Goal: Find specific page/section: Find specific page/section

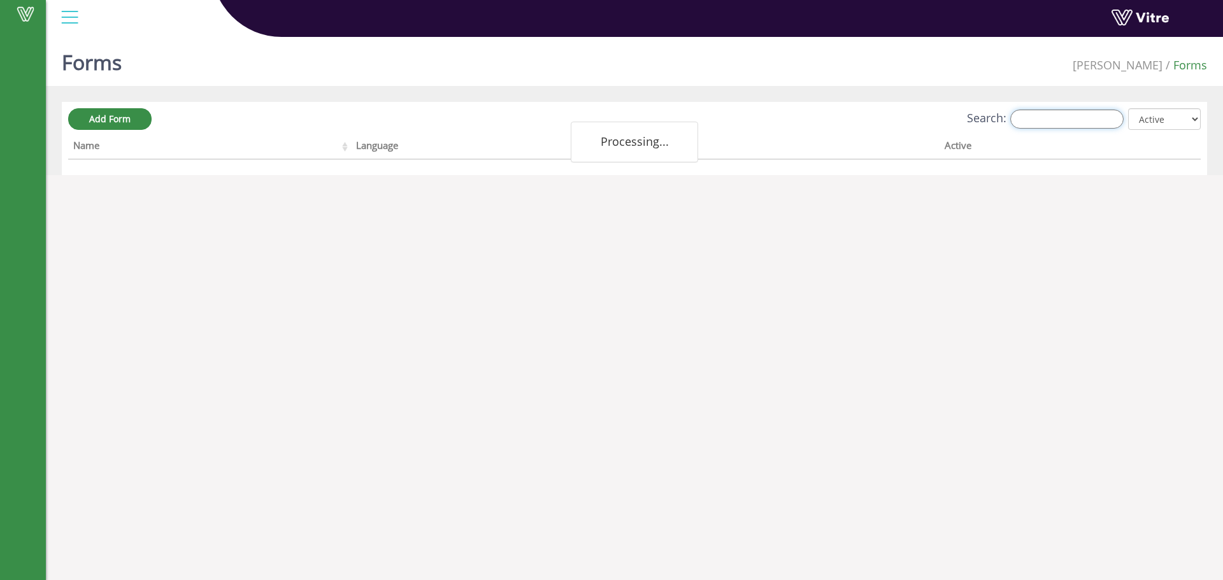
drag, startPoint x: 941, startPoint y: 150, endPoint x: 1064, endPoint y: 118, distance: 126.4
click at [1064, 118] on input "Search:" at bounding box center [1066, 119] width 113 height 19
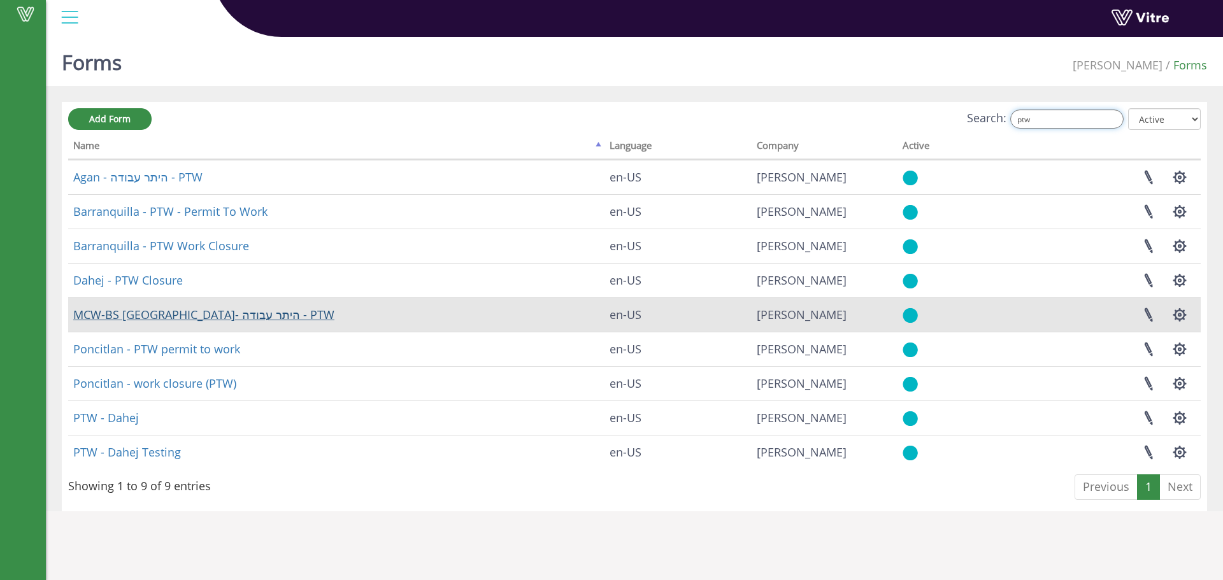
type input "ptw"
click at [139, 310] on link "MCW-BS [GEOGRAPHIC_DATA]- היתר עבודה - PTW" at bounding box center [203, 314] width 261 height 15
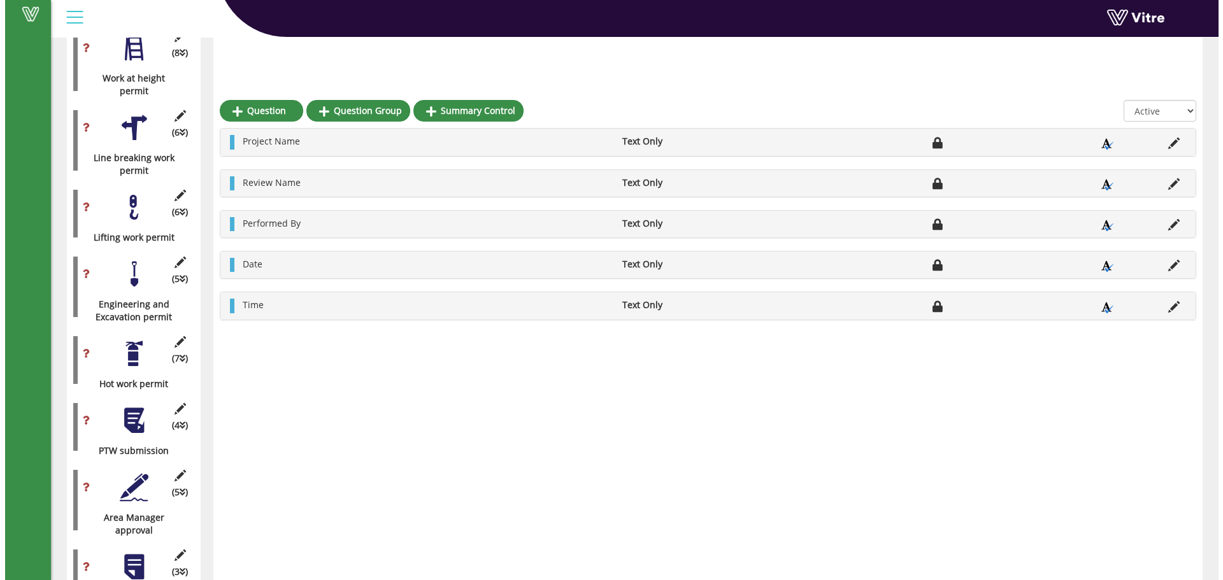
scroll to position [934, 0]
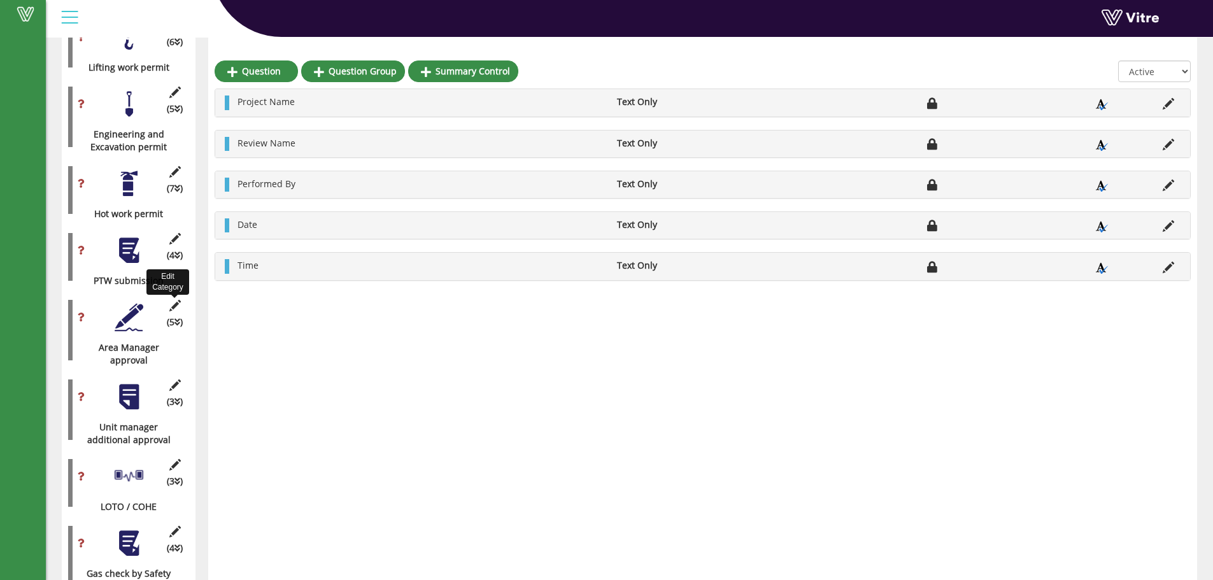
click at [177, 300] on icon at bounding box center [175, 305] width 16 height 11
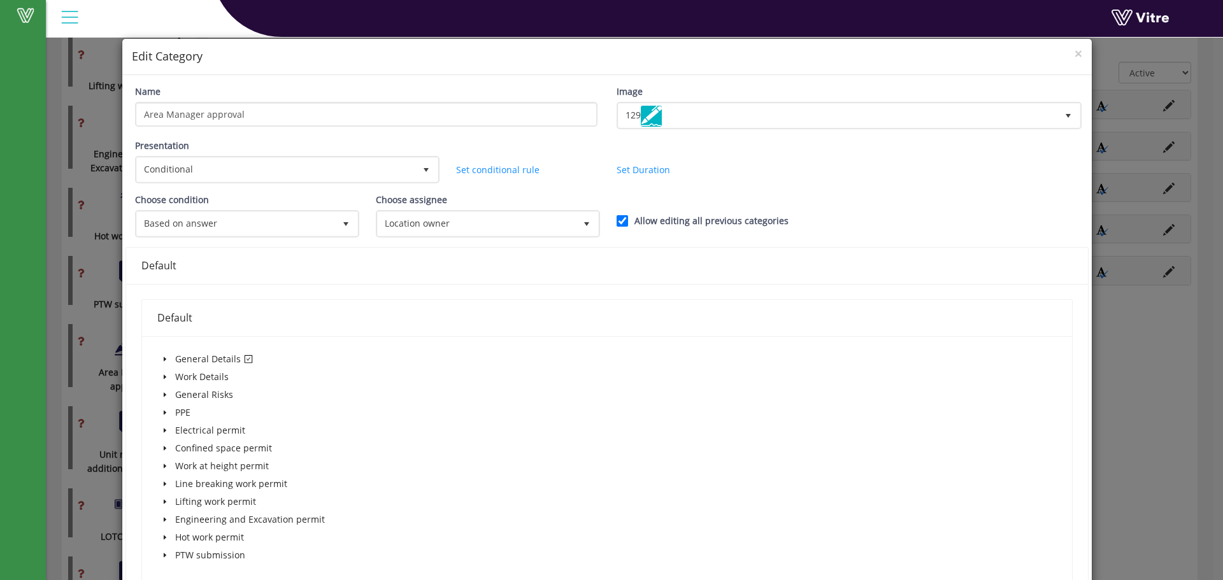
click at [1098, 334] on div "× Edit Category Name Area Manager approval Image 129 129 Presentation Condition…" at bounding box center [611, 290] width 1223 height 580
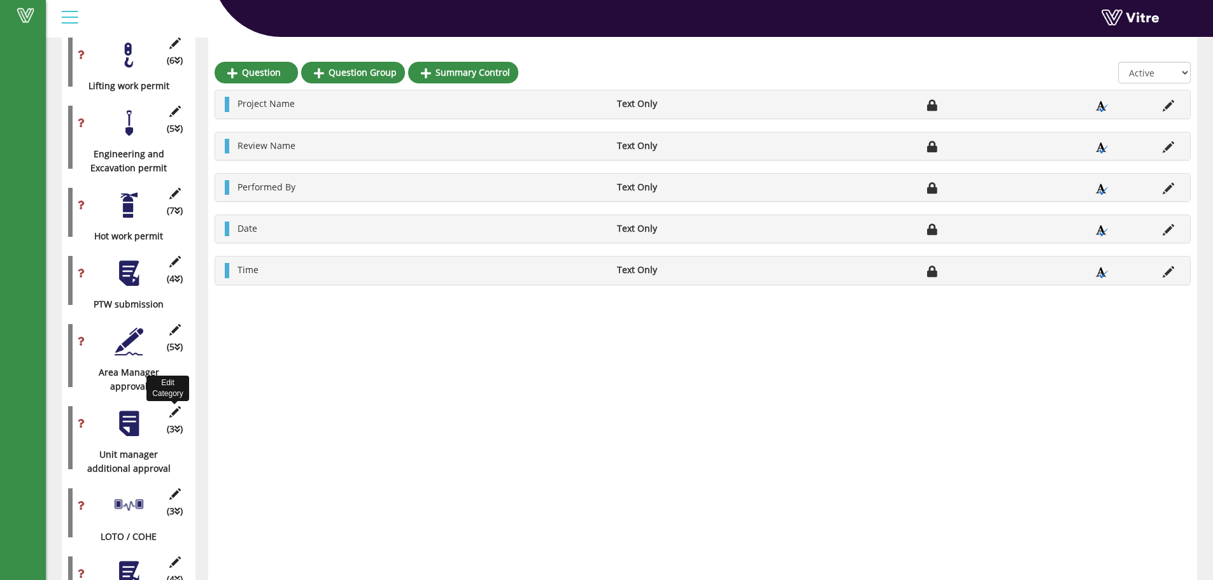
click at [173, 406] on icon at bounding box center [175, 411] width 16 height 11
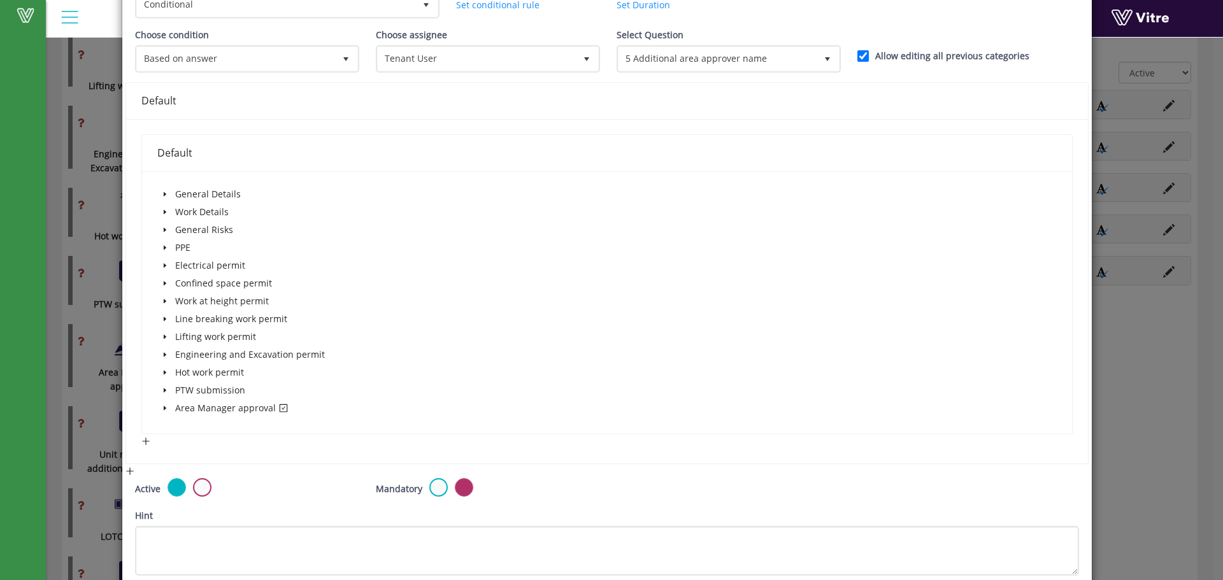
scroll to position [170, 0]
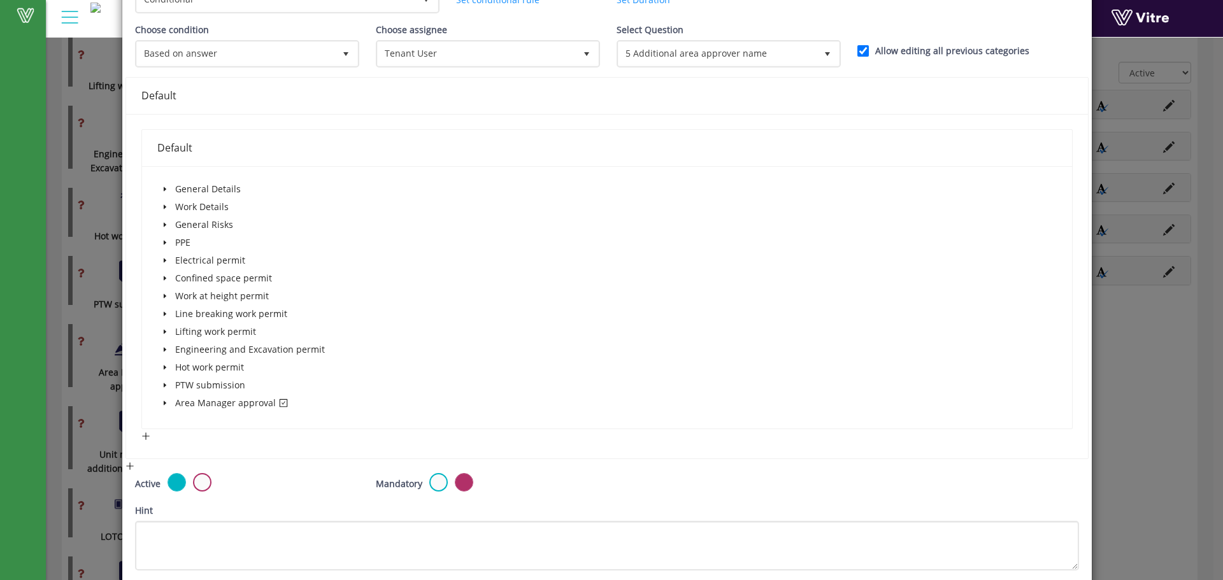
click at [166, 404] on icon "caret-down" at bounding box center [165, 403] width 6 height 6
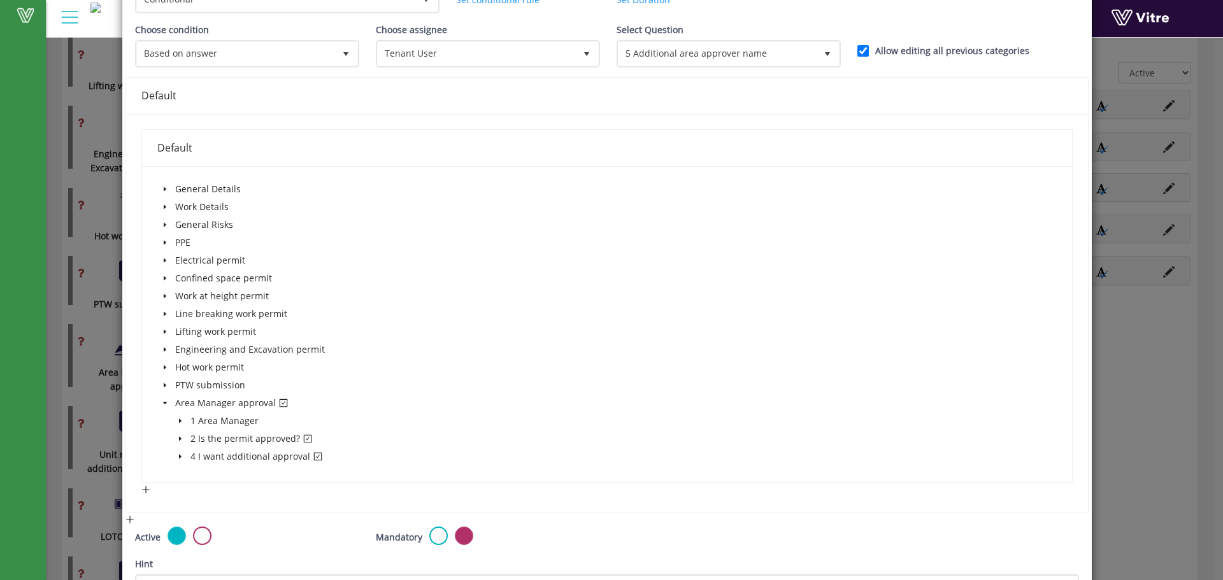
click at [177, 454] on icon "caret-down" at bounding box center [180, 457] width 6 height 6
drag, startPoint x: 1162, startPoint y: 268, endPoint x: 1075, endPoint y: 262, distance: 88.1
click at [1162, 268] on div "× Edit Category Name Unit manager additional approval Image 7 7 Presentation Co…" at bounding box center [611, 290] width 1223 height 580
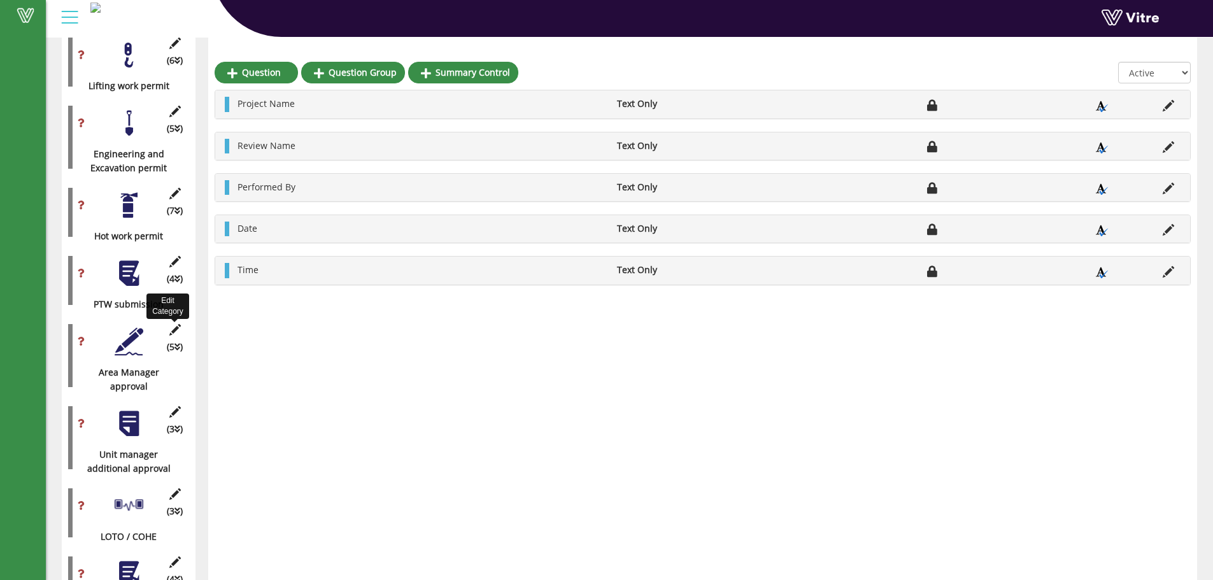
click at [171, 324] on icon at bounding box center [175, 329] width 16 height 11
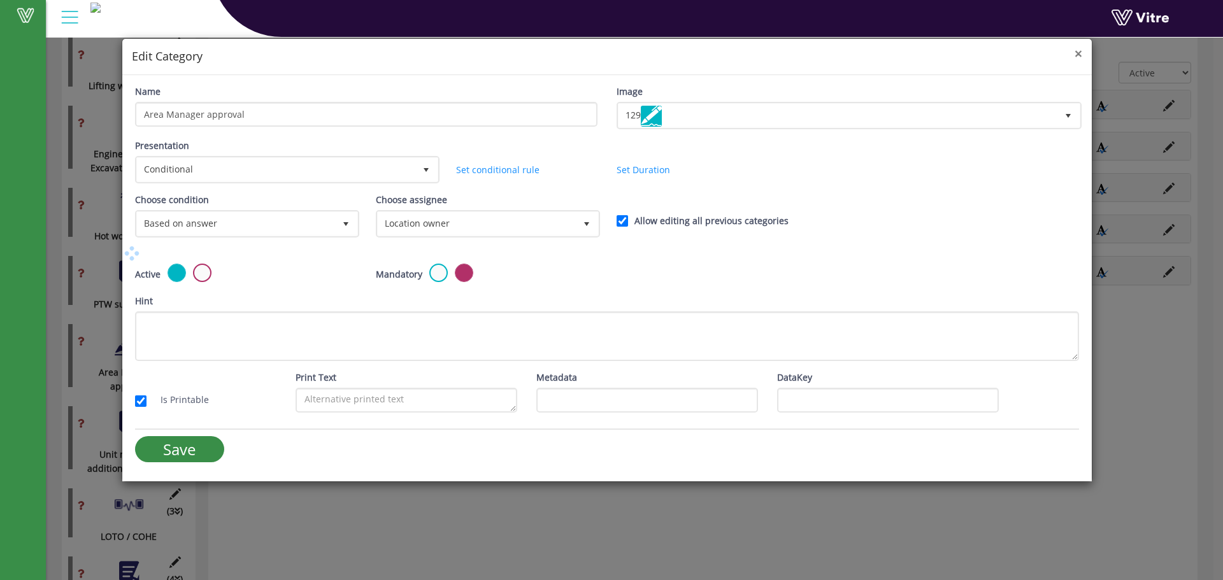
click at [1078, 50] on span "×" at bounding box center [1079, 54] width 8 height 18
